Goal: Task Accomplishment & Management: Use online tool/utility

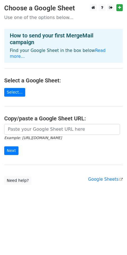
click at [11, 88] on link "Select..." at bounding box center [14, 92] width 21 height 9
click at [12, 88] on link "Select..." at bounding box center [14, 92] width 21 height 9
click at [22, 117] on main "Choose a Google Sheet Use one of the options below... How to send your first Me…" at bounding box center [63, 94] width 127 height 181
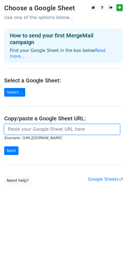
click at [19, 124] on input "url" at bounding box center [61, 129] width 115 height 11
paste input "https://docs.google.com/spreadsheets/d/1rXs9IjdAep9JmWarTR6IvzhRhyIuRzQZFnlINfh…"
type input "https://docs.google.com/spreadsheets/d/1rXs9IjdAep9JmWarTR6IvzhRhyIuRzQZFnlINfh…"
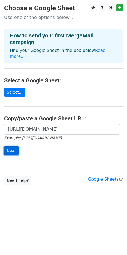
scroll to position [0, 0]
click at [15, 148] on input "Next" at bounding box center [11, 150] width 14 height 9
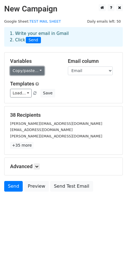
click at [31, 73] on link "Copy/paste..." at bounding box center [27, 71] width 34 height 9
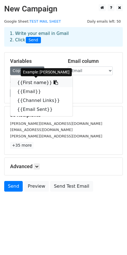
click at [36, 82] on link "{{First name}}" at bounding box center [41, 82] width 62 height 9
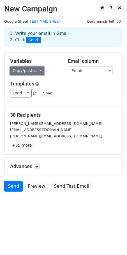
click at [29, 69] on link "Copy/paste..." at bounding box center [27, 71] width 34 height 9
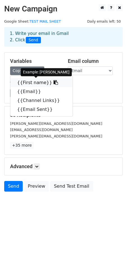
click at [27, 83] on link "{{First name}}" at bounding box center [41, 82] width 62 height 9
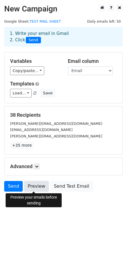
click at [30, 188] on link "Preview" at bounding box center [36, 186] width 25 height 11
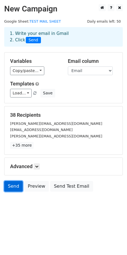
click at [10, 186] on link "Send" at bounding box center [13, 186] width 18 height 11
click at [35, 200] on body "New Campaign Daily emails left: 50 Google Sheet: TEST MAIL SHEET 1. Write your …" at bounding box center [63, 110] width 127 height 213
click at [8, 187] on link "Send" at bounding box center [13, 186] width 18 height 11
click at [72, 88] on div "Templates Load... No templates saved Save" at bounding box center [63, 89] width 115 height 17
click at [35, 168] on link at bounding box center [37, 166] width 6 height 6
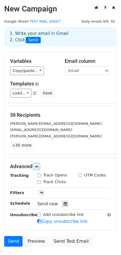
scroll to position [39, 0]
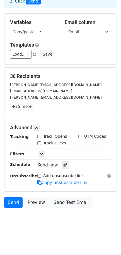
click at [50, 138] on label "Track Opens" at bounding box center [55, 137] width 24 height 6
click at [41, 138] on input "Track Opens" at bounding box center [39, 137] width 4 height 4
checkbox input "true"
click at [42, 144] on div "Track Clicks" at bounding box center [51, 143] width 29 height 6
click at [39, 143] on input "Track Clicks" at bounding box center [39, 143] width 4 height 4
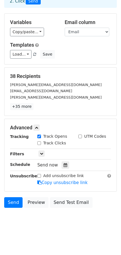
checkbox input "true"
click at [11, 202] on link "Send" at bounding box center [13, 202] width 18 height 11
click at [39, 135] on input "Track Opens" at bounding box center [39, 137] width 4 height 4
click at [41, 137] on input "Track Opens" at bounding box center [39, 137] width 4 height 4
checkbox input "true"
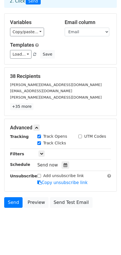
click at [39, 144] on input "Track Clicks" at bounding box center [39, 143] width 4 height 4
checkbox input "false"
click at [11, 203] on link "Send" at bounding box center [13, 202] width 18 height 11
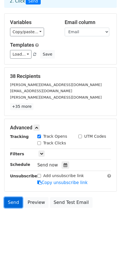
click at [11, 203] on link "Send" at bounding box center [13, 202] width 18 height 11
click at [35, 232] on body "New Campaign Daily emails left: 50 Google Sheet: TEST MAIL SHEET 1. Write your …" at bounding box center [60, 99] width 121 height 268
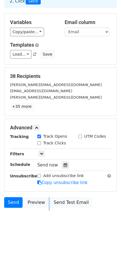
click at [35, 232] on body "New Campaign Daily emails left: 50 Google Sheet: TEST MAIL SHEET 1. Write your …" at bounding box center [60, 99] width 121 height 268
click at [87, 54] on div "Load... No templates saved Save" at bounding box center [61, 54] width 110 height 9
click at [6, 202] on link "Send" at bounding box center [13, 202] width 18 height 11
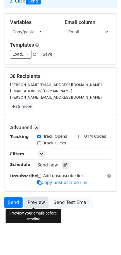
click at [28, 206] on link "Preview" at bounding box center [36, 202] width 25 height 11
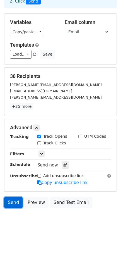
click at [11, 201] on link "Send" at bounding box center [13, 202] width 18 height 11
click at [41, 136] on input "Track Opens" at bounding box center [39, 137] width 4 height 4
checkbox input "false"
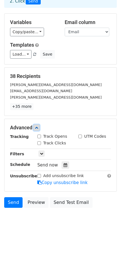
click at [38, 127] on icon at bounding box center [36, 127] width 3 height 3
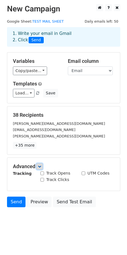
scroll to position [0, 0]
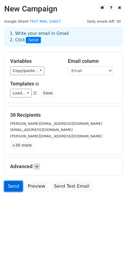
click at [11, 184] on link "Send" at bounding box center [13, 186] width 18 height 11
click at [82, 240] on html "New Campaign Daily emails left: 50 Google Sheet: TEST MAIL SHEET 1. Write your …" at bounding box center [63, 127] width 127 height 255
click at [15, 186] on link "Send" at bounding box center [13, 186] width 18 height 11
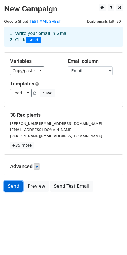
click at [15, 186] on link "Send" at bounding box center [13, 186] width 18 height 11
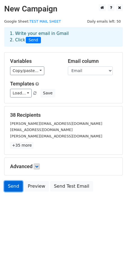
click at [15, 186] on link "Send" at bounding box center [13, 186] width 18 height 11
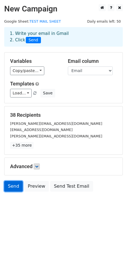
click at [14, 186] on link "Send" at bounding box center [13, 186] width 18 height 11
click at [13, 191] on link "Send" at bounding box center [13, 186] width 18 height 11
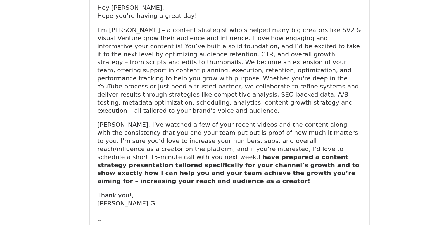
scroll to position [27, 0]
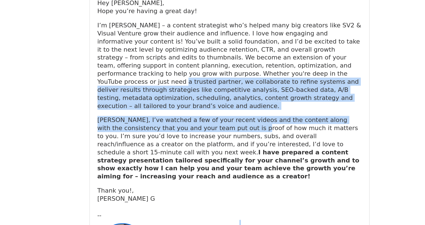
drag, startPoint x: 0, startPoint y: 0, endPoint x: 190, endPoint y: 151, distance: 242.7
click at [190, 151] on div "Hey Justin, Hope you’re having a great day! I’m Chinmay – a content strategist …" at bounding box center [213, 134] width 192 height 148
click at [190, 151] on p "Justin, I’ve watched a few of your recent videos and the content along with the…" at bounding box center [213, 169] width 192 height 47
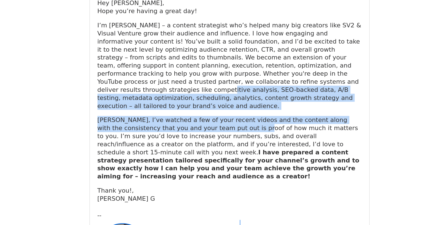
drag, startPoint x: 190, startPoint y: 151, endPoint x: 190, endPoint y: 117, distance: 33.8
click at [190, 117] on div "Hey Justin, Hope you’re having a great day! I’m Chinmay – a content strategist …" at bounding box center [213, 134] width 192 height 148
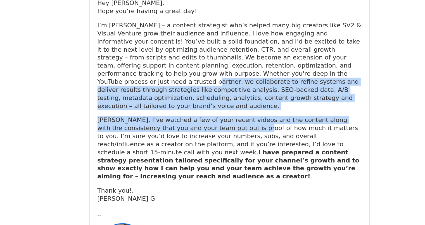
click at [190, 117] on p "I’m Chinmay – a content strategist who’s helped many big creators like SV2 & Vi…" at bounding box center [213, 109] width 192 height 65
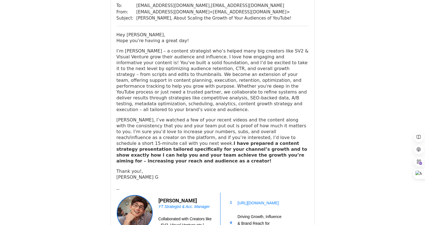
scroll to position [1674, 0]
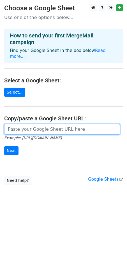
click at [30, 124] on input "url" at bounding box center [61, 129] width 115 height 11
paste input "https://docs.google.com/spreadsheets/d/1rXs9IjdAep9JmWarTR6IvzhRhyIuRzQZFnlINfh…"
type input "https://docs.google.com/spreadsheets/d/1rXs9IjdAep9JmWarTR6IvzhRhyIuRzQZFnlINfh…"
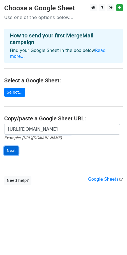
scroll to position [0, 0]
click at [15, 146] on input "Next" at bounding box center [11, 150] width 14 height 9
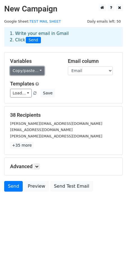
drag, startPoint x: 22, startPoint y: 76, endPoint x: 27, endPoint y: 73, distance: 5.4
click at [27, 73] on link "Copy/paste..." at bounding box center [27, 71] width 34 height 9
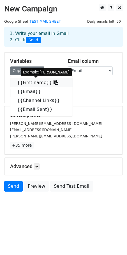
click at [29, 81] on link "{{First name}}" at bounding box center [41, 82] width 62 height 9
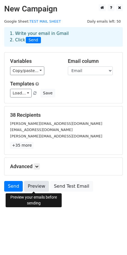
click at [36, 187] on link "Preview" at bounding box center [36, 186] width 25 height 11
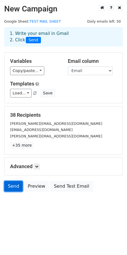
click at [13, 189] on link "Send" at bounding box center [13, 186] width 18 height 11
click at [17, 209] on body "New Campaign Daily emails left: 50 Google Sheet: TEST MAIL SHEET 1. Write your …" at bounding box center [63, 110] width 127 height 213
click at [9, 190] on link "Send" at bounding box center [13, 186] width 18 height 11
click at [26, 227] on html "New Campaign Daily emails left: 50 Google Sheet: TEST MAIL SHEET 1. Write your …" at bounding box center [63, 127] width 127 height 255
click at [37, 167] on icon at bounding box center [36, 166] width 3 height 3
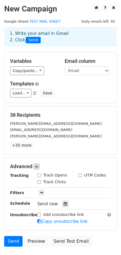
click at [39, 173] on div "Track Opens" at bounding box center [52, 175] width 30 height 6
click at [40, 175] on input "Track Opens" at bounding box center [39, 176] width 4 height 4
checkbox input "true"
click at [47, 203] on span "Send now" at bounding box center [47, 203] width 21 height 5
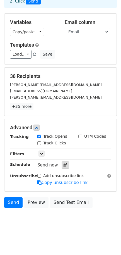
click at [64, 166] on icon at bounding box center [66, 165] width 4 height 4
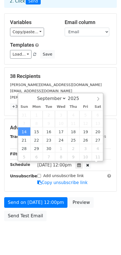
scroll to position [0, 0]
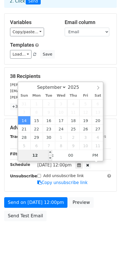
click at [39, 156] on input "12" at bounding box center [35, 155] width 34 height 11
type input "2025-09-14 13:00"
type input "01"
click at [48, 153] on span at bounding box center [50, 153] width 4 height 6
type input "2025-09-14 14:00"
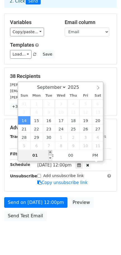
type input "02"
click at [48, 153] on span at bounding box center [50, 153] width 4 height 6
type input "2025-09-14 15:00"
type input "03"
click at [48, 153] on span at bounding box center [50, 153] width 4 height 6
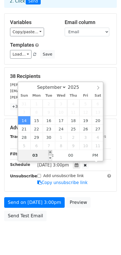
type input "2025-09-14 16:00"
type input "04"
click at [48, 153] on span at bounding box center [50, 153] width 4 height 6
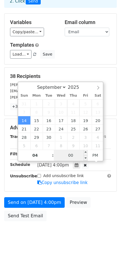
click at [61, 156] on input "00" at bounding box center [71, 155] width 34 height 11
type input "36"
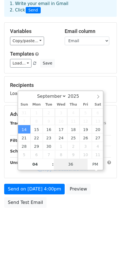
scroll to position [39, 0]
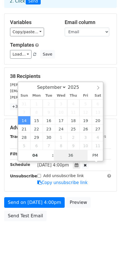
type input "2025-09-14 16:36"
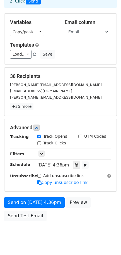
click at [49, 143] on label "Track Clicks" at bounding box center [54, 143] width 23 height 6
click at [41, 143] on input "Track Clicks" at bounding box center [39, 143] width 4 height 4
checkbox input "true"
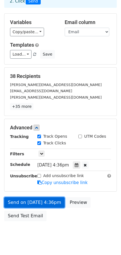
click at [47, 203] on link "Send on Sep 14 at 4:36pm" at bounding box center [34, 202] width 61 height 11
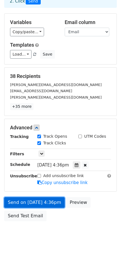
click at [47, 203] on link "Send on Sep 14 at 4:36pm" at bounding box center [34, 202] width 61 height 11
click at [38, 198] on link "Send on Sep 14 at 4:36pm" at bounding box center [34, 202] width 61 height 11
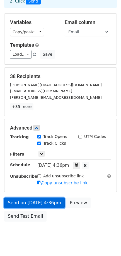
click at [45, 199] on link "Send on Sep 14 at 4:36pm" at bounding box center [34, 202] width 61 height 11
click at [28, 198] on link "Send on Sep 14 at 4:36pm" at bounding box center [34, 202] width 61 height 11
click at [44, 204] on link "Send on Sep 14 at 4:36pm" at bounding box center [34, 202] width 61 height 11
click at [26, 200] on link "Send on Sep 14 at 4:36pm" at bounding box center [34, 202] width 61 height 11
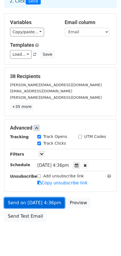
click at [26, 200] on link "Send on Sep 14 at 4:36pm" at bounding box center [34, 202] width 61 height 11
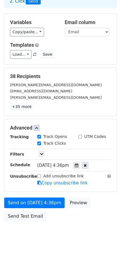
click at [89, 167] on div at bounding box center [85, 165] width 7 height 7
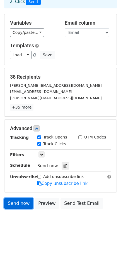
click at [18, 204] on link "Send now" at bounding box center [18, 203] width 29 height 11
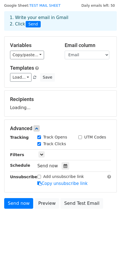
click at [42, 136] on div "Track Opens" at bounding box center [52, 137] width 30 height 6
click at [38, 143] on input "Track Clicks" at bounding box center [39, 144] width 4 height 4
checkbox input "false"
click at [41, 139] on div "Track Opens" at bounding box center [52, 137] width 30 height 6
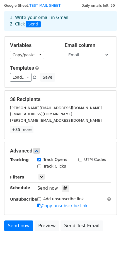
click at [38, 138] on div "38 Recipients justin@paidadvertising.com matt@1000xleads.com dylan@outworkmedia…" at bounding box center [60, 115] width 112 height 48
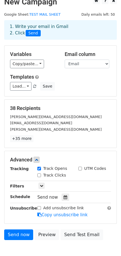
scroll to position [3, 0]
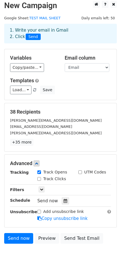
click at [39, 172] on input "Track Opens" at bounding box center [39, 172] width 4 height 4
checkbox input "false"
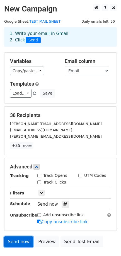
click at [18, 239] on link "Send now" at bounding box center [18, 241] width 29 height 11
click at [17, 240] on link "Send now" at bounding box center [18, 241] width 29 height 11
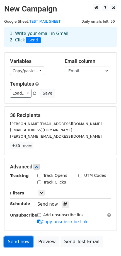
click at [17, 240] on link "Send now" at bounding box center [18, 241] width 29 height 11
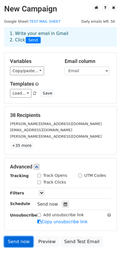
click at [17, 240] on link "Send now" at bounding box center [18, 241] width 29 height 11
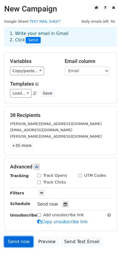
click at [17, 240] on link "Send now" at bounding box center [18, 241] width 29 height 11
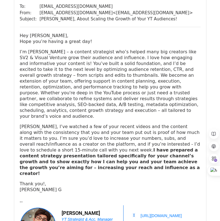
scroll to position [335, 0]
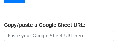
scroll to position [113, 0]
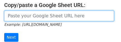
click at [36, 13] on input "url" at bounding box center [59, 16] width 110 height 11
paste input "[URL][DOMAIN_NAME]"
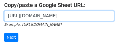
scroll to position [0, 120]
type input "[URL][DOMAIN_NAME]"
click at [4, 33] on input "Next" at bounding box center [11, 37] width 14 height 9
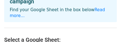
scroll to position [38, 0]
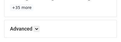
scroll to position [138, 0]
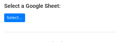
scroll to position [102, 0]
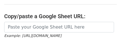
click at [32, 34] on small "Example: [URL][DOMAIN_NAME]" at bounding box center [32, 36] width 57 height 4
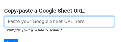
click at [22, 16] on input "url" at bounding box center [59, 21] width 110 height 11
type input "[URL][DOMAIN_NAME]"
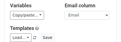
scroll to position [57, 0]
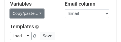
click at [20, 15] on link "Copy/paste..." at bounding box center [27, 13] width 34 height 9
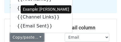
scroll to position [25, 0]
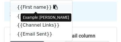
click at [53, 8] on icon at bounding box center [55, 7] width 4 height 4
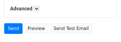
scroll to position [158, 0]
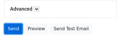
click at [13, 27] on link "Send" at bounding box center [13, 28] width 18 height 11
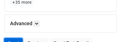
scroll to position [172, 0]
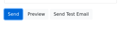
click at [8, 13] on link "Send" at bounding box center [13, 14] width 18 height 11
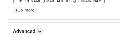
scroll to position [134, 0]
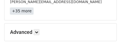
click at [15, 11] on link "+35 more" at bounding box center [21, 11] width 23 height 7
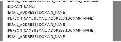
scroll to position [247, 0]
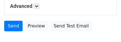
scroll to position [161, 0]
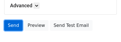
click at [5, 21] on link "Send" at bounding box center [13, 25] width 18 height 11
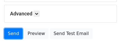
scroll to position [151, 0]
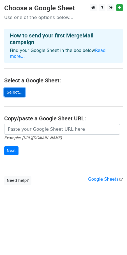
click at [13, 88] on link "Select..." at bounding box center [14, 92] width 21 height 9
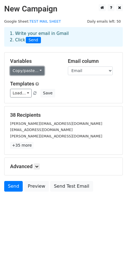
click at [18, 69] on link "Copy/paste..." at bounding box center [27, 71] width 34 height 9
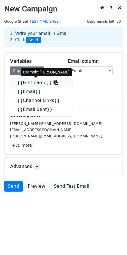
click at [31, 83] on link "{{First name}}" at bounding box center [41, 82] width 62 height 9
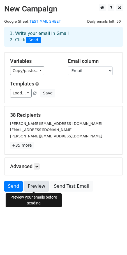
click at [36, 186] on link "Preview" at bounding box center [36, 186] width 25 height 11
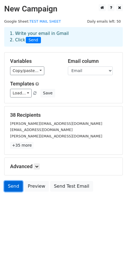
click at [14, 188] on link "Send" at bounding box center [13, 186] width 18 height 11
click at [12, 186] on link "Send" at bounding box center [13, 186] width 18 height 11
click at [12, 191] on link "Send" at bounding box center [13, 186] width 18 height 11
click at [12, 187] on link "Send" at bounding box center [13, 186] width 18 height 11
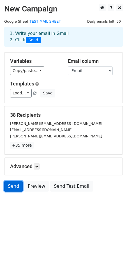
click at [12, 187] on link "Send" at bounding box center [13, 186] width 18 height 11
click at [13, 184] on link "Send" at bounding box center [13, 186] width 18 height 11
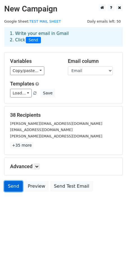
click at [13, 184] on link "Send" at bounding box center [13, 186] width 18 height 11
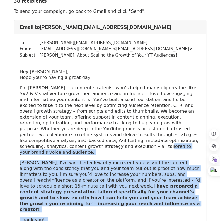
click at [95, 146] on div "Hey Justin, Hope you’re having a great day! I’m Chinmay – a content strategist …" at bounding box center [110, 149] width 181 height 160
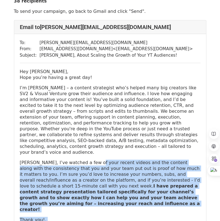
click at [95, 146] on div "Hey Justin, Hope you’re having a great day! I’m Chinmay – a content strategist …" at bounding box center [110, 149] width 181 height 160
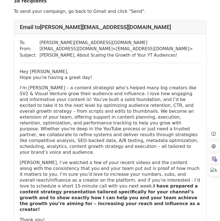
drag, startPoint x: 95, startPoint y: 146, endPoint x: 162, endPoint y: 188, distance: 79.0
click at [162, 188] on div "Hey Justin, Hope you’re having a great day! I’m Chinmay – a content strategist …" at bounding box center [110, 149] width 181 height 160
click at [162, 188] on b "I have prepared a content strategy presentation tailored specifically for your …" at bounding box center [110, 198] width 181 height 29
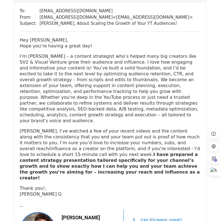
scroll to position [355, 0]
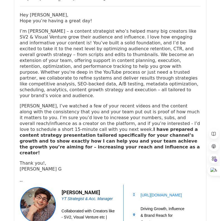
click at [73, 196] on link "YT Strategist & Acc. Manager" at bounding box center [87, 198] width 51 height 4
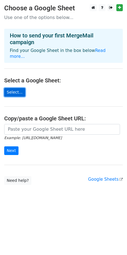
click at [17, 88] on link "Select..." at bounding box center [14, 92] width 21 height 9
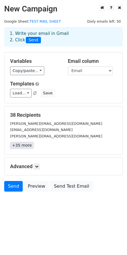
click at [23, 147] on link "+35 more" at bounding box center [21, 145] width 23 height 7
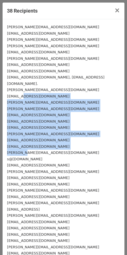
drag, startPoint x: 23, startPoint y: 147, endPoint x: 25, endPoint y: 91, distance: 56.5
click at [25, 91] on div "[PERSON_NAME][EMAIL_ADDRESS][DOMAIN_NAME] [EMAIL_ADDRESS][DOMAIN_NAME] [PERSON_…" at bounding box center [64, 146] width 122 height 254
click at [25, 94] on small "[EMAIL_ADDRESS][DOMAIN_NAME]" at bounding box center [38, 96] width 62 height 4
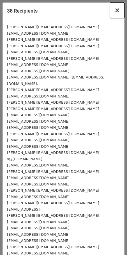
click at [116, 10] on button "×" at bounding box center [117, 11] width 15 height 16
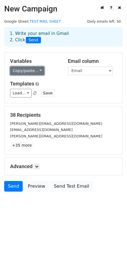
click at [30, 72] on link "Copy/paste..." at bounding box center [27, 71] width 34 height 9
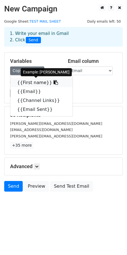
click at [35, 82] on link "{{First name}}" at bounding box center [41, 82] width 62 height 9
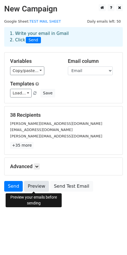
click at [32, 186] on link "Preview" at bounding box center [36, 186] width 25 height 11
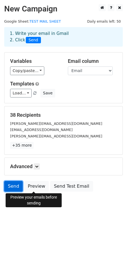
click at [9, 189] on link "Send" at bounding box center [13, 186] width 18 height 11
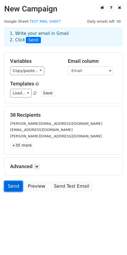
click at [10, 186] on link "Send" at bounding box center [13, 186] width 18 height 11
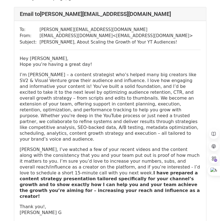
scroll to position [31, 0]
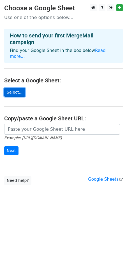
click at [18, 88] on link "Select..." at bounding box center [14, 92] width 21 height 9
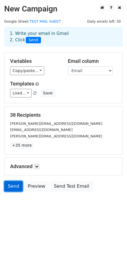
click at [15, 191] on link "Send" at bounding box center [13, 186] width 18 height 11
click at [16, 186] on link "Send" at bounding box center [13, 186] width 18 height 11
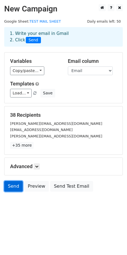
click at [16, 186] on link "Send" at bounding box center [13, 186] width 18 height 11
click at [12, 183] on link "Send" at bounding box center [13, 186] width 18 height 11
click at [39, 169] on link at bounding box center [37, 166] width 6 height 6
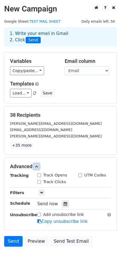
scroll to position [39, 0]
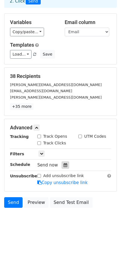
click at [63, 168] on div at bounding box center [66, 165] width 8 height 7
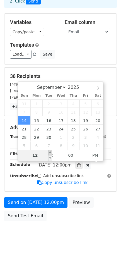
type input "2025-09-14 13:00"
type input "01"
click at [50, 152] on span at bounding box center [50, 153] width 4 height 6
type input "2025-09-14 14:00"
type input "02"
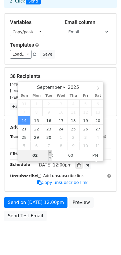
click at [50, 152] on span at bounding box center [50, 153] width 4 height 6
type input "2025-09-14 15:00"
type input "03"
click at [50, 152] on span at bounding box center [50, 153] width 4 height 6
type input "2025-09-14 16:00"
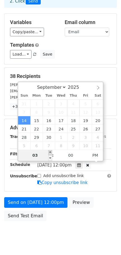
type input "04"
click at [50, 152] on span at bounding box center [50, 153] width 4 height 6
type input "2025-09-14 17:00"
type input "05"
click at [50, 152] on span at bounding box center [50, 153] width 4 height 6
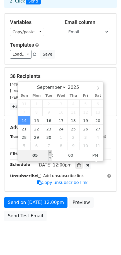
type input "2025-09-14 18:00"
type input "06"
click at [50, 152] on span at bounding box center [50, 153] width 4 height 6
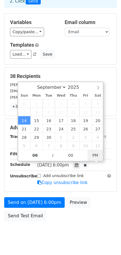
type input "2025-09-14 06:00"
click at [95, 155] on span "AM" at bounding box center [95, 155] width 15 height 11
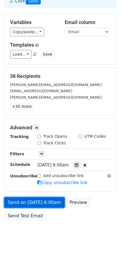
click at [46, 198] on link "Send on Sep 14 at 6:00am" at bounding box center [34, 202] width 61 height 11
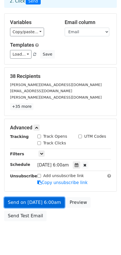
click at [46, 198] on link "Send on Sep 14 at 6:00am" at bounding box center [34, 202] width 61 height 11
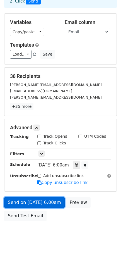
click at [46, 198] on link "Send on Sep 14 at 6:00am" at bounding box center [34, 202] width 61 height 11
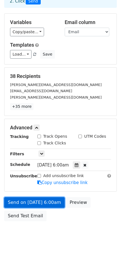
click at [46, 198] on link "Send on Sep 14 at 6:00am" at bounding box center [34, 202] width 61 height 11
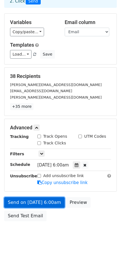
click at [46, 198] on link "Send on Sep 14 at 6:00am" at bounding box center [34, 202] width 61 height 11
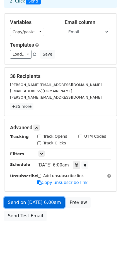
click at [46, 198] on link "Send on Sep 14 at 6:00am" at bounding box center [34, 202] width 61 height 11
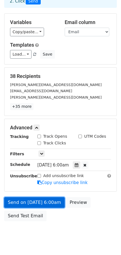
click at [46, 198] on link "Send on Sep 14 at 6:00am" at bounding box center [34, 202] width 61 height 11
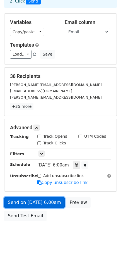
click at [46, 198] on link "Send on Sep 14 at 6:00am" at bounding box center [34, 202] width 61 height 11
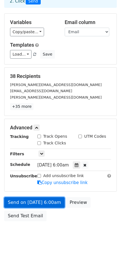
click at [46, 198] on link "Send on Sep 14 at 6:00am" at bounding box center [34, 202] width 61 height 11
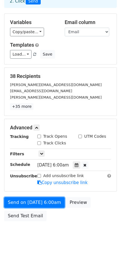
scroll to position [0, 0]
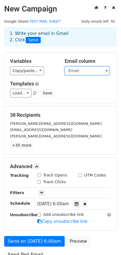
click at [78, 72] on select "First name Email Channel Links Email Sent" at bounding box center [87, 71] width 45 height 9
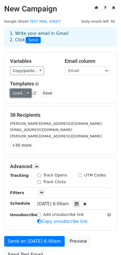
click at [21, 93] on link "Load..." at bounding box center [21, 93] width 22 height 9
click at [37, 41] on span "Send" at bounding box center [33, 40] width 15 height 7
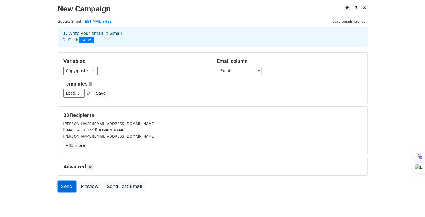
click at [65, 188] on link "Send" at bounding box center [67, 186] width 18 height 11
click at [50, 178] on body "New Campaign Daily emails left: 50 Google Sheet: TEST MAIL SHEET 1. Write your …" at bounding box center [212, 110] width 425 height 213
click at [64, 186] on link "Send" at bounding box center [67, 186] width 18 height 11
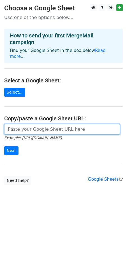
click at [30, 125] on input "url" at bounding box center [61, 129] width 115 height 11
paste input "[URL][DOMAIN_NAME]"
type input "[URL][DOMAIN_NAME]"
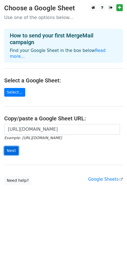
scroll to position [0, 0]
click at [10, 146] on input "Next" at bounding box center [11, 150] width 14 height 9
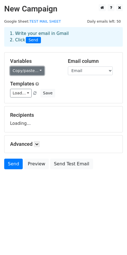
drag, startPoint x: 0, startPoint y: 0, endPoint x: 24, endPoint y: 74, distance: 77.9
click at [24, 74] on link "Copy/paste..." at bounding box center [27, 71] width 34 height 9
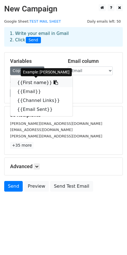
click at [27, 82] on link "{{First name}}" at bounding box center [41, 82] width 62 height 9
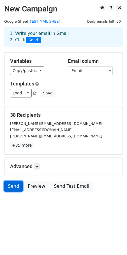
click at [9, 184] on link "Send" at bounding box center [13, 186] width 18 height 11
click at [14, 190] on link "Send" at bounding box center [13, 186] width 18 height 11
click at [38, 167] on icon at bounding box center [36, 166] width 3 height 3
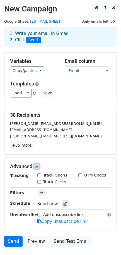
scroll to position [39, 0]
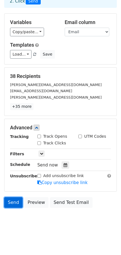
click at [9, 205] on link "Send" at bounding box center [13, 202] width 18 height 11
click at [17, 204] on link "Send" at bounding box center [13, 202] width 18 height 11
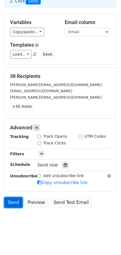
click at [17, 204] on link "Send" at bounding box center [13, 202] width 18 height 11
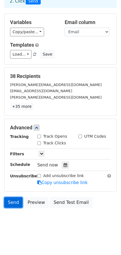
click at [17, 204] on link "Send" at bounding box center [13, 202] width 18 height 11
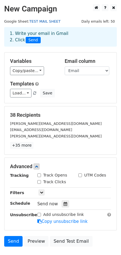
click at [32, 20] on link "TEST MAIL SHEET" at bounding box center [44, 21] width 31 height 4
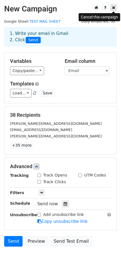
click at [115, 9] on link at bounding box center [114, 7] width 6 height 7
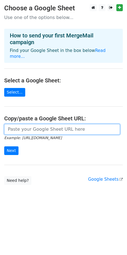
click at [21, 124] on input "url" at bounding box center [61, 129] width 115 height 11
paste input "[URL][DOMAIN_NAME]"
type input "[URL][DOMAIN_NAME]"
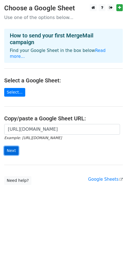
scroll to position [0, 0]
click at [16, 146] on input "Next" at bounding box center [11, 150] width 14 height 9
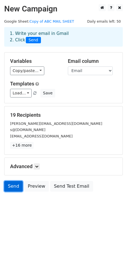
click at [11, 184] on link "Send" at bounding box center [13, 186] width 18 height 11
click at [10, 188] on link "Send" at bounding box center [13, 186] width 18 height 11
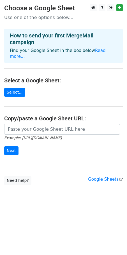
click at [26, 136] on small "Example: [URL][DOMAIN_NAME]" at bounding box center [32, 138] width 57 height 4
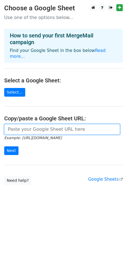
click at [26, 128] on input "url" at bounding box center [61, 129] width 115 height 11
click at [30, 124] on input "url" at bounding box center [61, 129] width 115 height 11
type input "[URL][DOMAIN_NAME]"
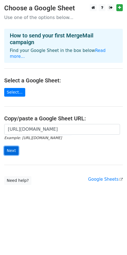
click at [10, 146] on input "Next" at bounding box center [11, 150] width 14 height 9
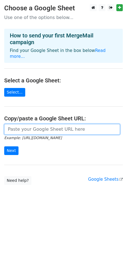
click at [27, 124] on input "url" at bounding box center [61, 129] width 115 height 11
click at [49, 127] on input "url" at bounding box center [61, 129] width 115 height 11
type input "[URL][DOMAIN_NAME]"
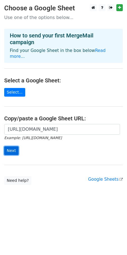
click at [13, 146] on input "Next" at bounding box center [11, 150] width 14 height 9
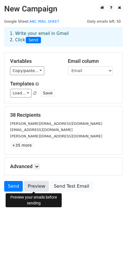
click at [35, 190] on link "Preview" at bounding box center [36, 186] width 25 height 11
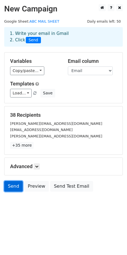
click at [9, 185] on link "Send" at bounding box center [13, 186] width 18 height 11
click at [12, 185] on link "Send" at bounding box center [13, 186] width 18 height 11
click at [14, 182] on link "Send" at bounding box center [13, 186] width 18 height 11
click at [8, 187] on link "Send" at bounding box center [13, 186] width 18 height 11
click at [9, 188] on link "Send" at bounding box center [13, 186] width 18 height 11
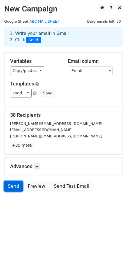
click at [9, 188] on link "Send" at bounding box center [13, 186] width 18 height 11
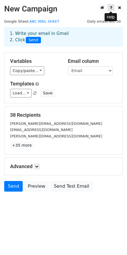
click at [110, 8] on icon at bounding box center [111, 8] width 2 height 4
click at [32, 40] on span "Send" at bounding box center [33, 40] width 15 height 7
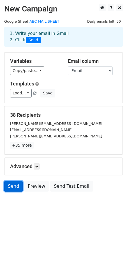
click at [13, 187] on link "Send" at bounding box center [13, 186] width 18 height 11
click at [29, 134] on small "[PERSON_NAME][EMAIL_ADDRESS][DOMAIN_NAME]" at bounding box center [56, 136] width 92 height 4
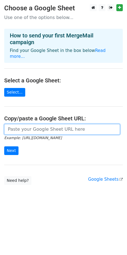
click at [36, 124] on input "url" at bounding box center [61, 129] width 115 height 11
paste input "[URL][DOMAIN_NAME]"
type input "[URL][DOMAIN_NAME]"
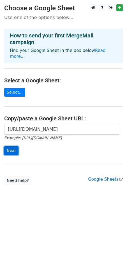
scroll to position [0, 0]
click at [5, 146] on input "Next" at bounding box center [11, 150] width 14 height 9
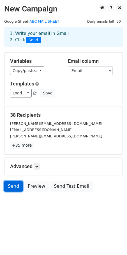
click at [7, 188] on link "Send" at bounding box center [13, 186] width 18 height 11
